Goal: Transaction & Acquisition: Download file/media

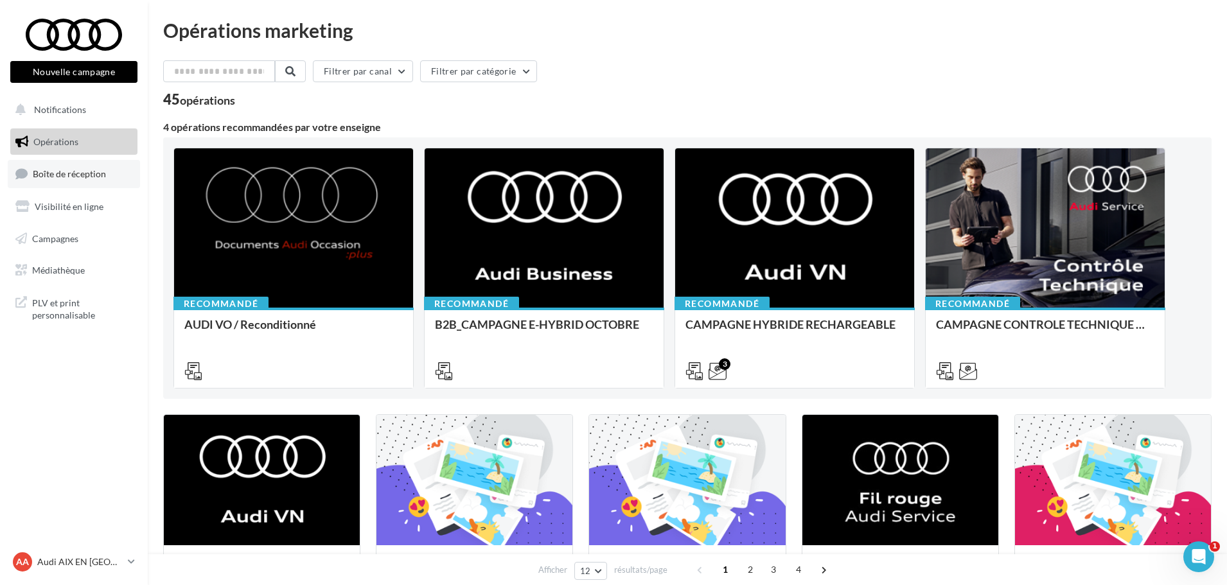
click at [60, 179] on span "Boîte de réception" at bounding box center [69, 173] width 73 height 11
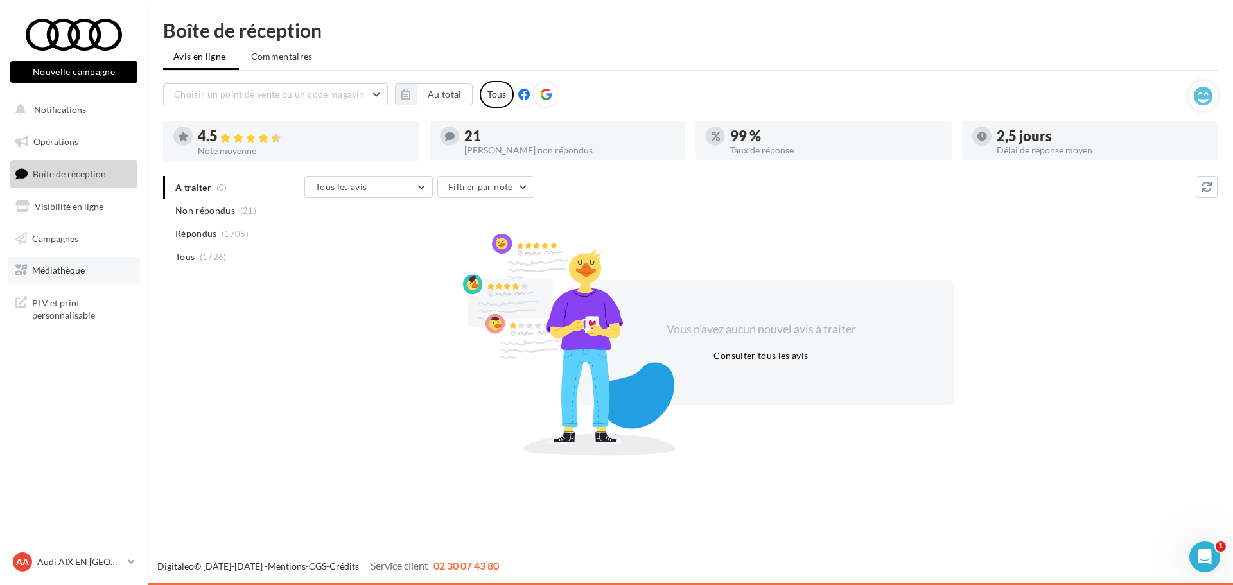
click at [75, 278] on link "Médiathèque" at bounding box center [74, 270] width 132 height 27
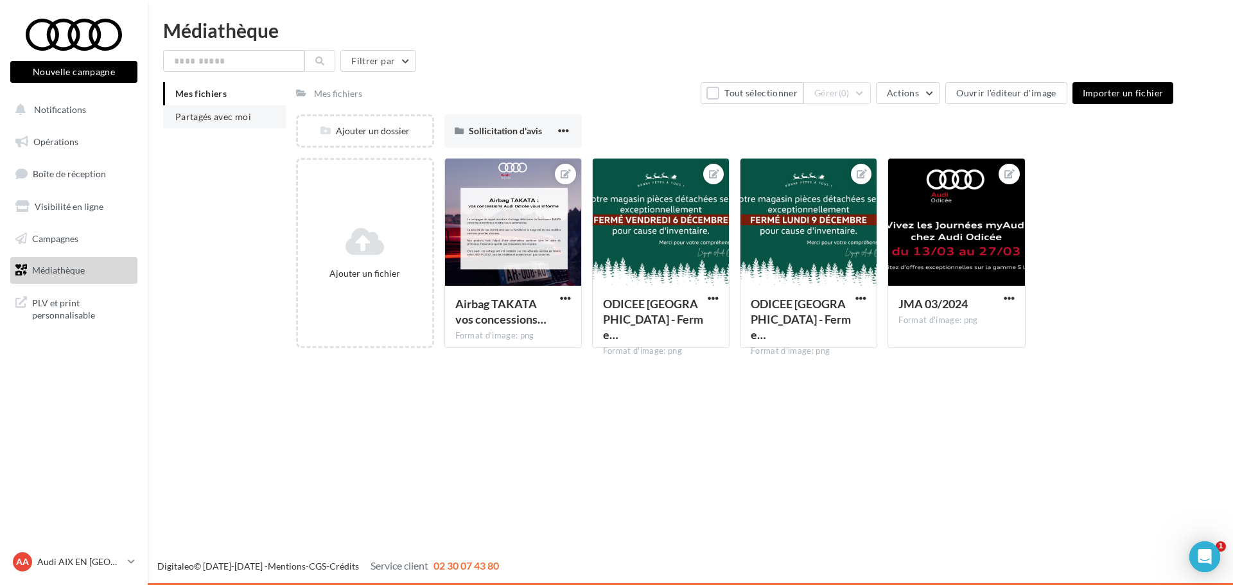
click at [227, 119] on span "Partagés avec moi" at bounding box center [213, 116] width 76 height 11
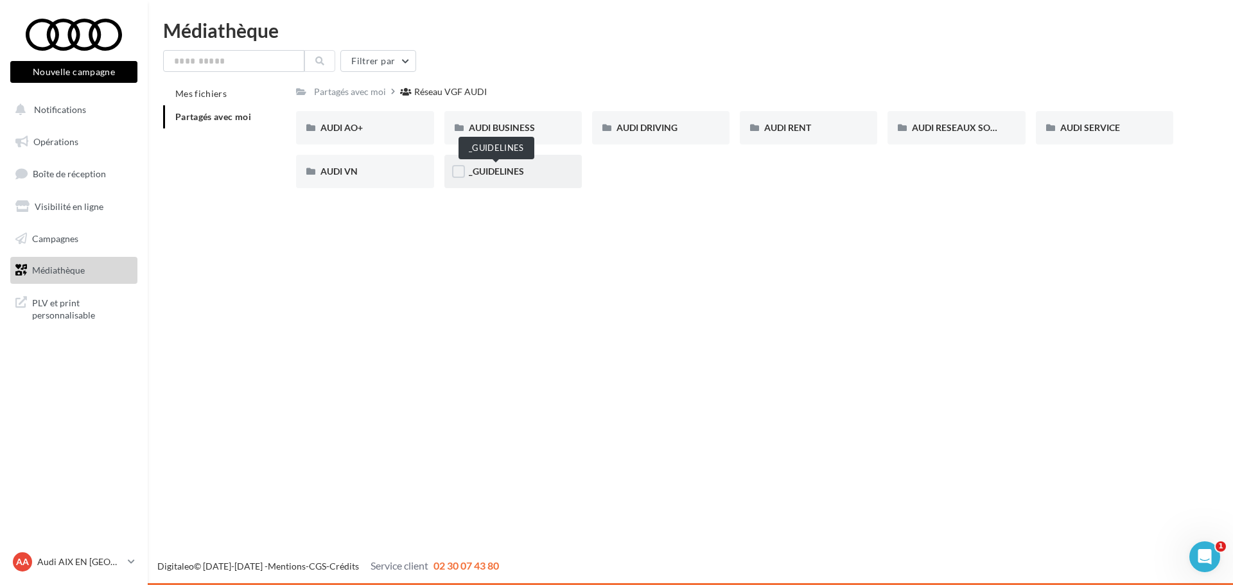
click at [522, 174] on span "_GUIDELINES" at bounding box center [496, 171] width 55 height 11
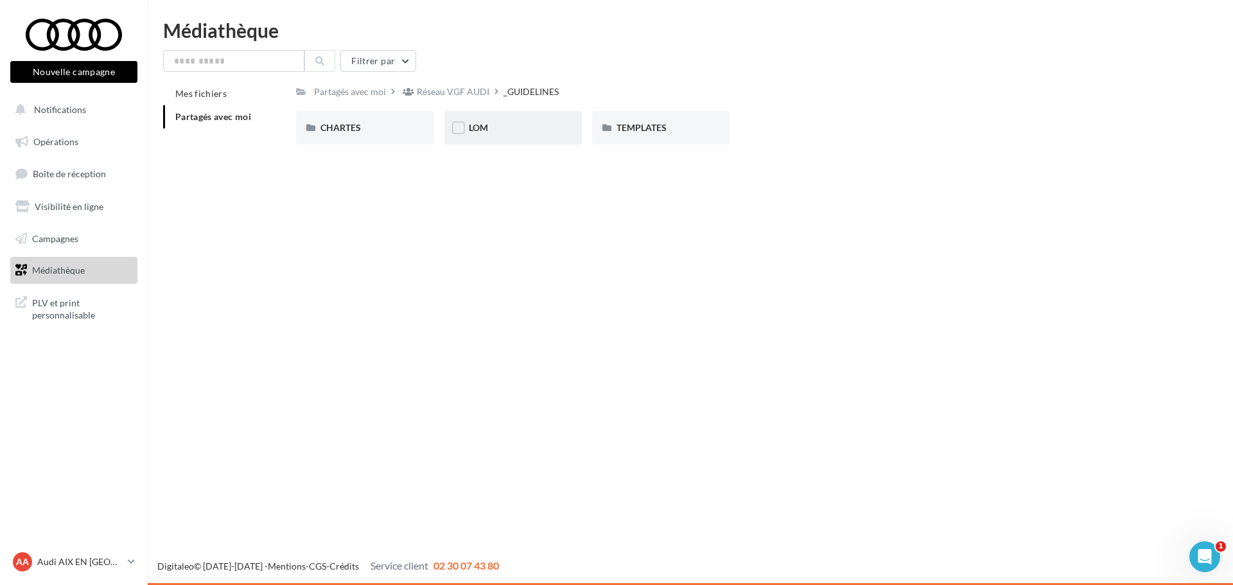
click at [499, 127] on div "LOM" at bounding box center [513, 127] width 89 height 13
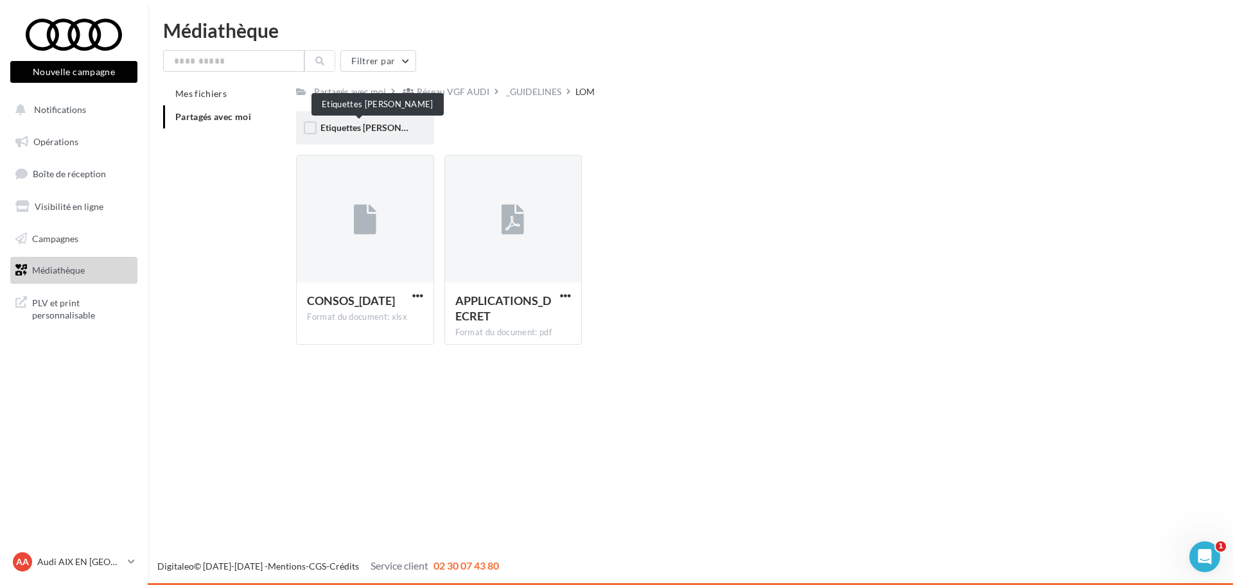
click at [375, 130] on span "Etiquettes Loi LOM" at bounding box center [378, 127] width 114 height 11
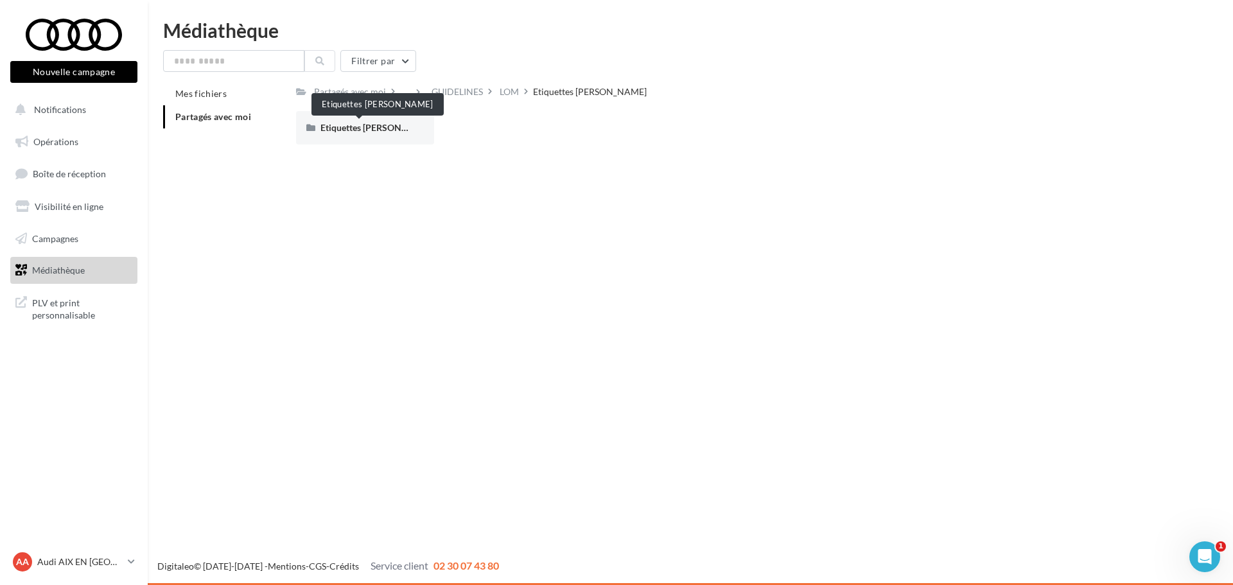
click at [375, 130] on span "Etiquettes Loi LOM" at bounding box center [378, 127] width 114 height 11
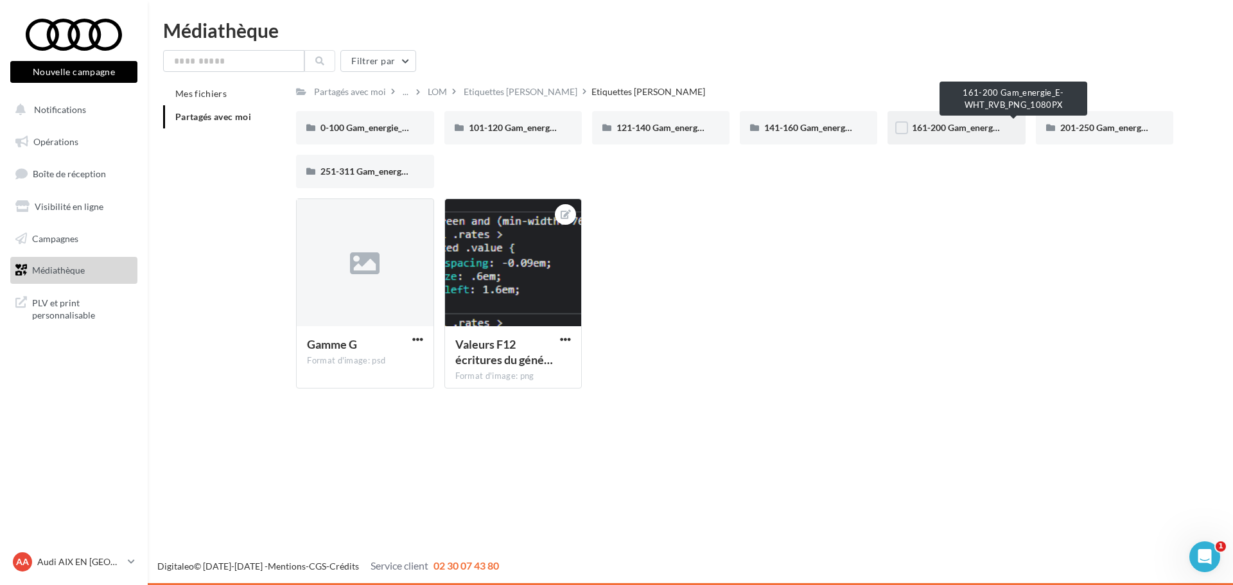
click at [979, 133] on span "161-200 Gam_energie_E-WHT_RVB_PNG_1080PX" at bounding box center [1014, 127] width 204 height 11
click at [938, 132] on span "161-200 Gam_energie_E-WHT_RVB_PNG_1080PX" at bounding box center [1014, 127] width 204 height 11
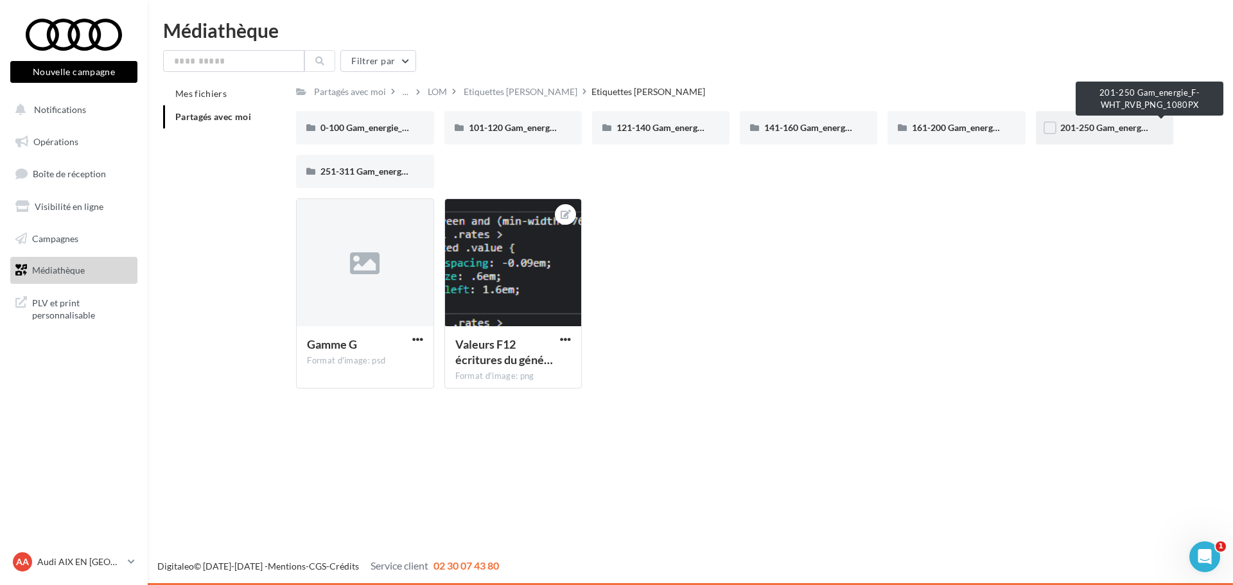
click at [1100, 124] on span "201-250 Gam_energie_F-WHT_RVB_PNG_1080PX" at bounding box center [1163, 127] width 204 height 11
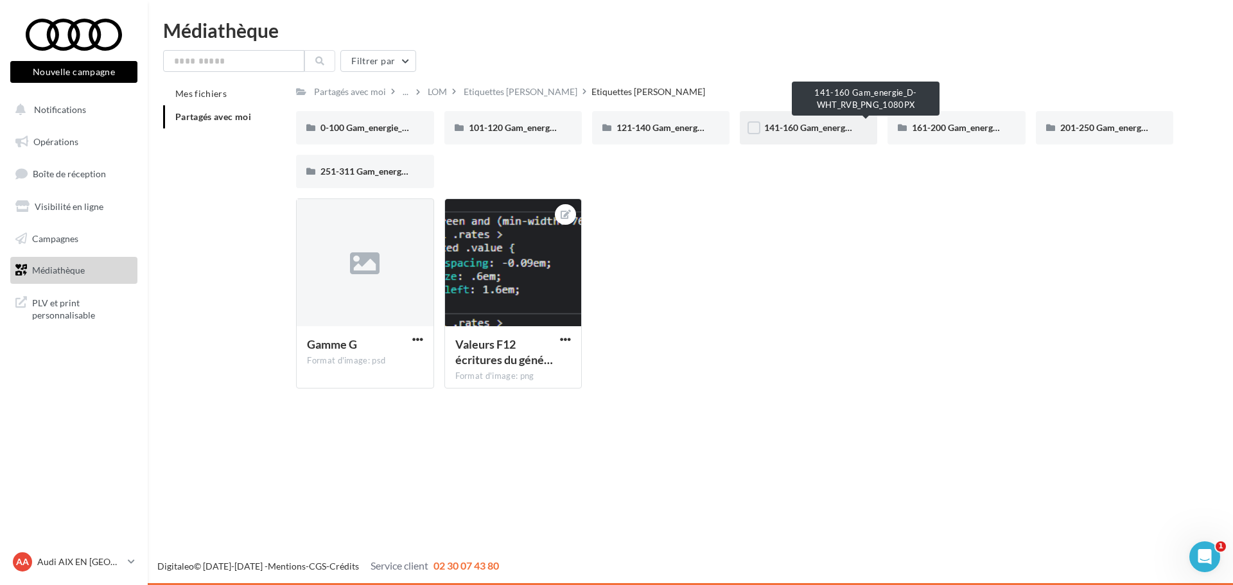
click at [833, 125] on span "141-160 Gam_energie_D-WHT_RVB_PNG_1080PX" at bounding box center [866, 127] width 205 height 11
click at [948, 134] on div "161-200 Gam_energie_E-WHT_RVB_PNG_1080PX" at bounding box center [956, 127] width 89 height 13
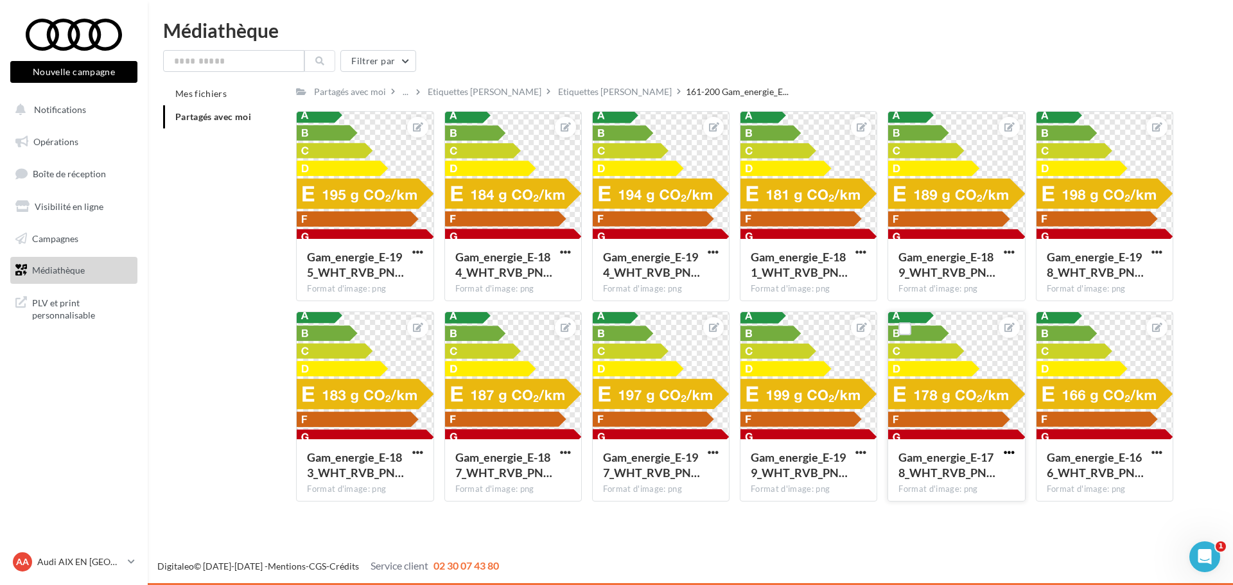
click at [1006, 452] on span "button" at bounding box center [1009, 452] width 11 height 11
click at [952, 507] on button "Télécharger" at bounding box center [950, 511] width 136 height 33
click at [85, 176] on span "Boîte de réception" at bounding box center [69, 173] width 73 height 11
